Goal: Information Seeking & Learning: Learn about a topic

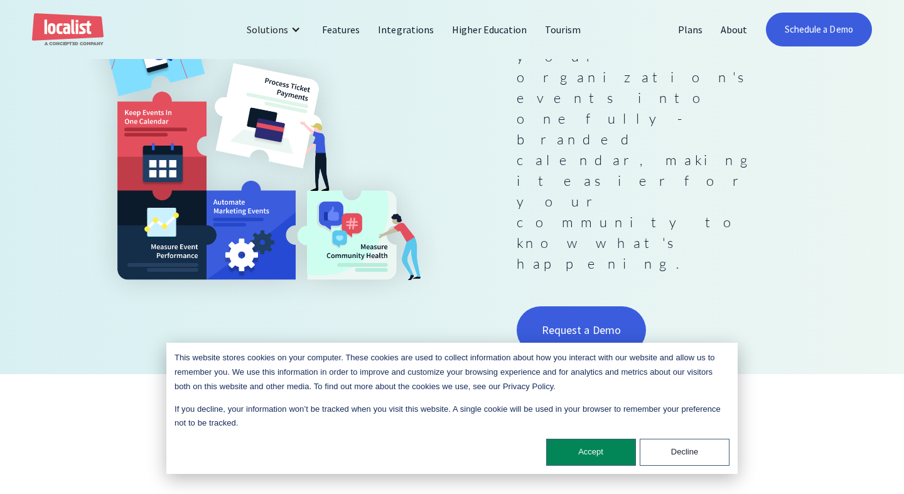
scroll to position [362, 0]
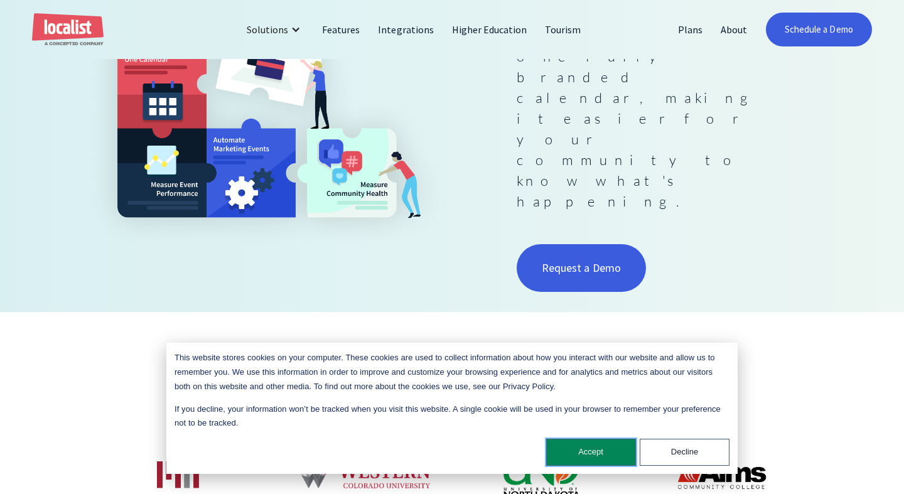
click at [614, 453] on button "Accept" at bounding box center [591, 452] width 90 height 27
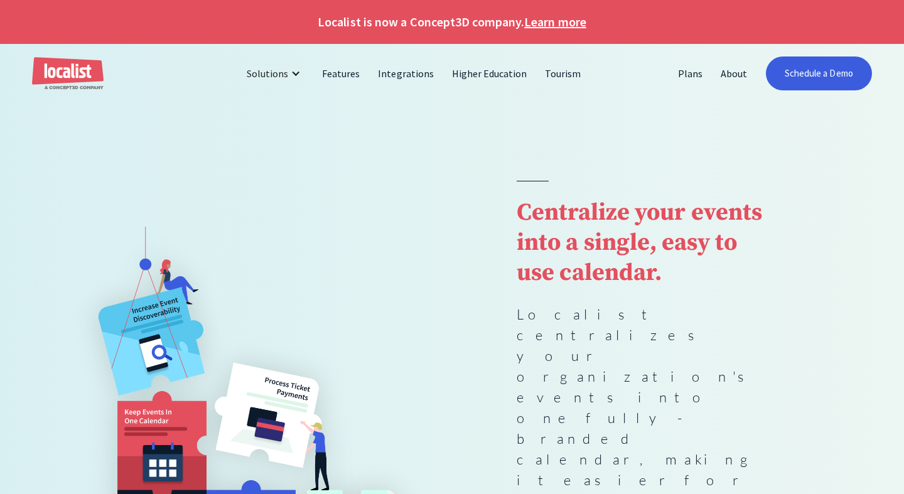
scroll to position [0, 0]
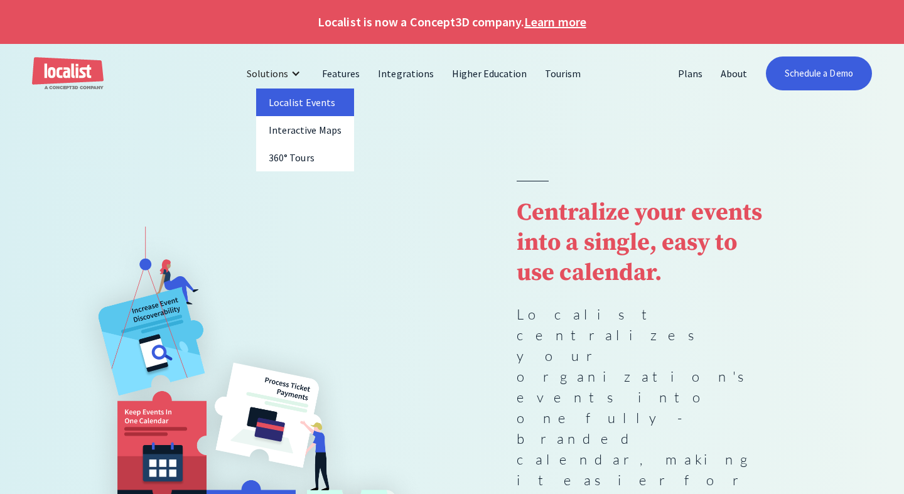
click at [301, 103] on link "Localist Events" at bounding box center [305, 103] width 98 height 28
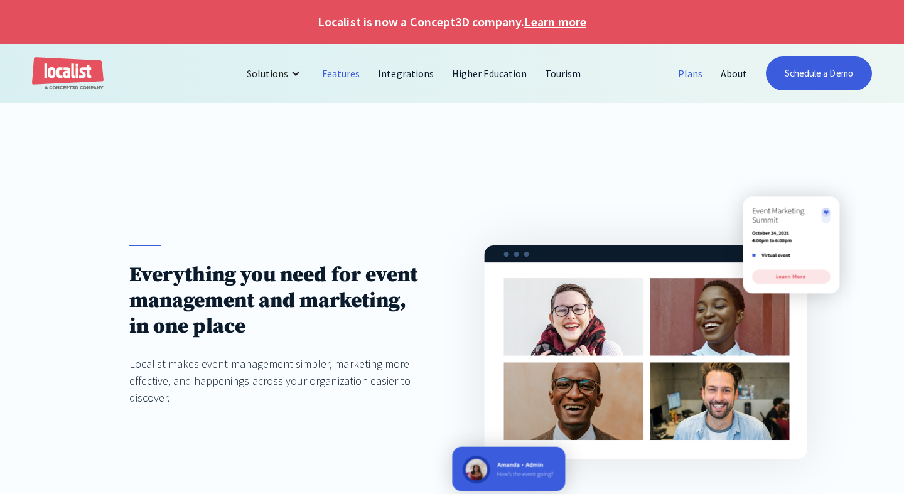
click at [687, 73] on link "Plans" at bounding box center [690, 73] width 43 height 30
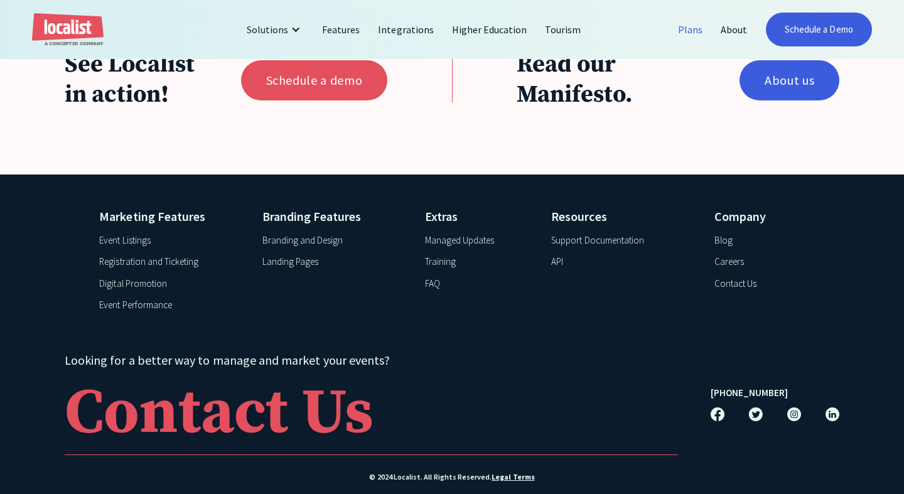
scroll to position [1212, 0]
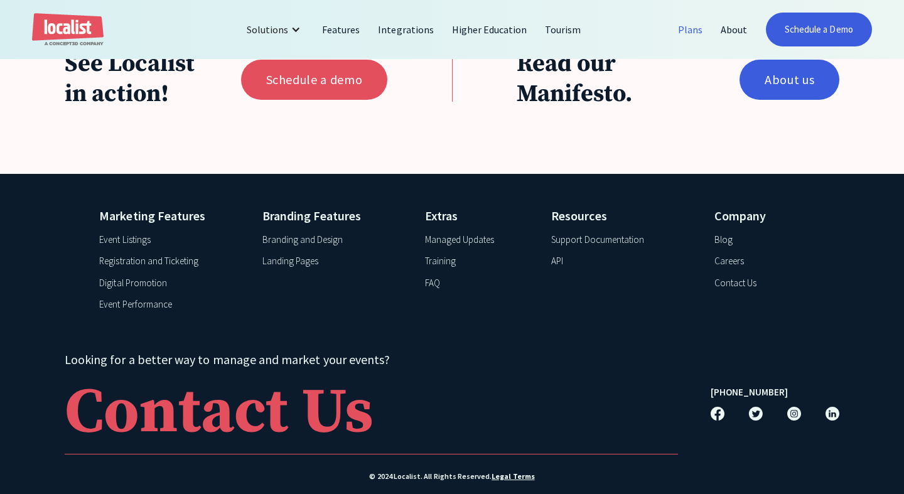
click at [153, 237] on div "Event Listings" at bounding box center [171, 240] width 144 height 16
click at [144, 241] on div "Event Listings" at bounding box center [124, 240] width 51 height 14
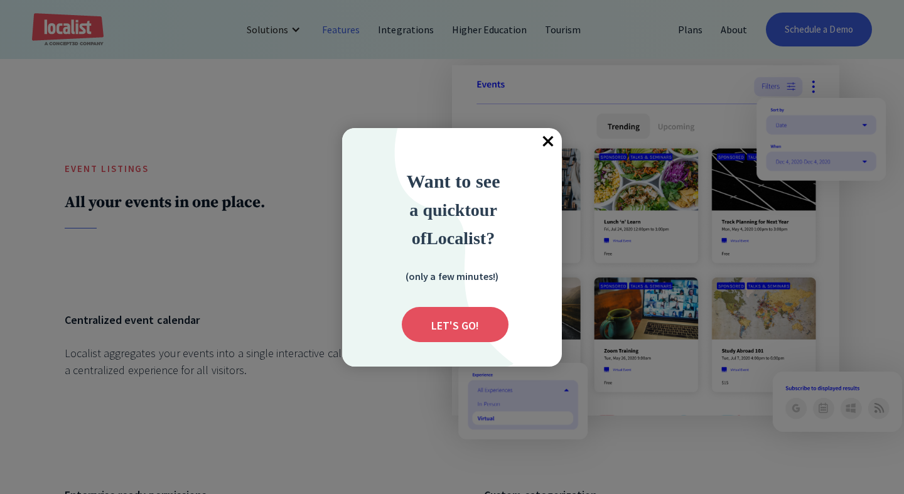
click at [542, 141] on span "×" at bounding box center [548, 142] width 28 height 28
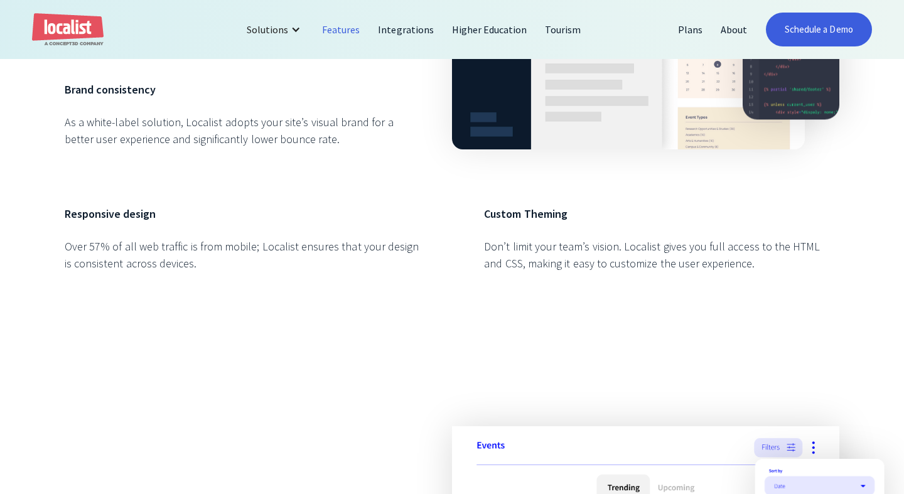
scroll to position [667, 0]
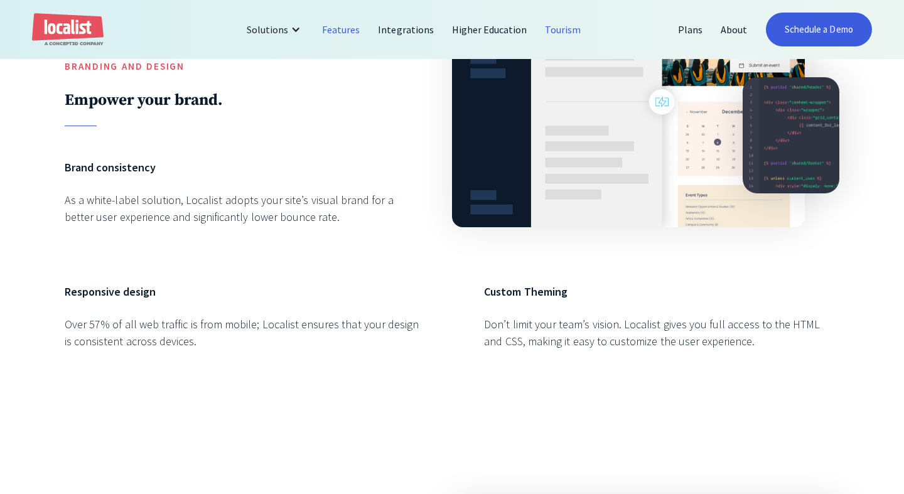
click at [551, 23] on link "Tourism" at bounding box center [563, 29] width 54 height 30
